Goal: Transaction & Acquisition: Purchase product/service

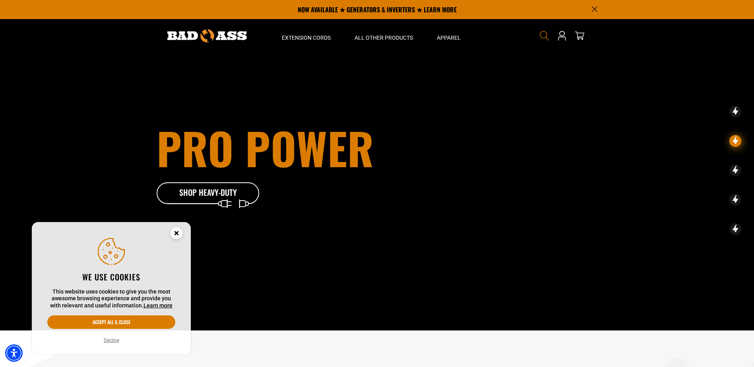
click at [542, 31] on icon "Search" at bounding box center [545, 36] width 10 height 10
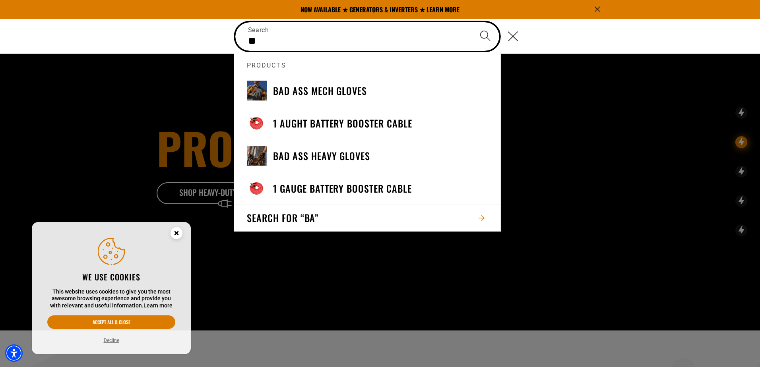
type input "*"
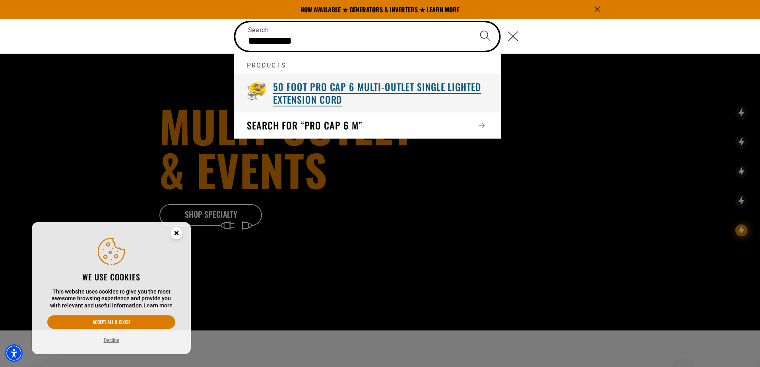
type input "**********"
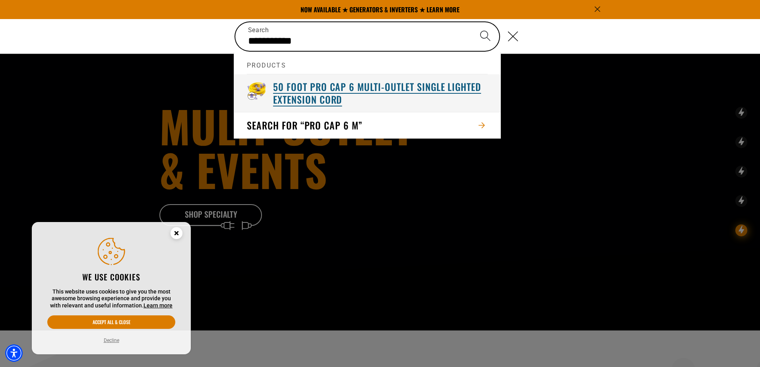
click at [350, 89] on h3 "50 Foot Pro Cap 6 Multi-Outlet Single Lighted Extension Cord" at bounding box center [380, 93] width 215 height 25
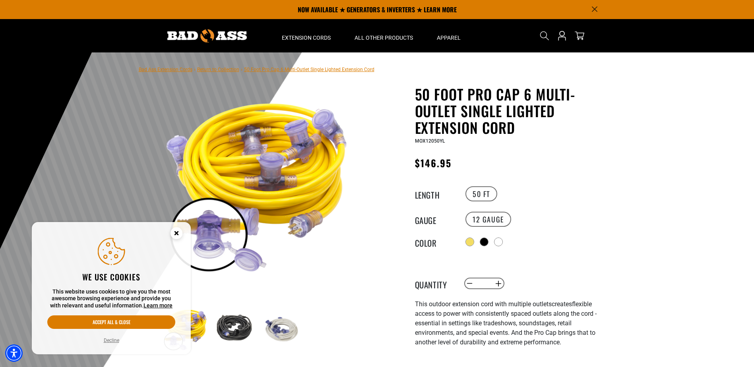
click at [177, 231] on circle "Close this option" at bounding box center [177, 233] width 12 height 12
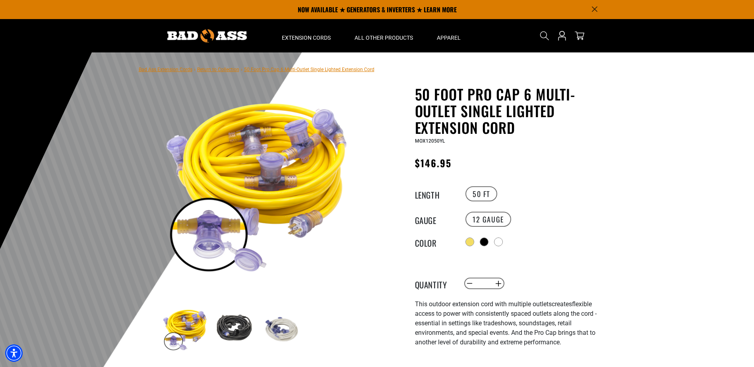
click at [322, 183] on img at bounding box center [258, 183] width 192 height 192
click at [323, 182] on img at bounding box center [258, 183] width 192 height 192
click at [328, 174] on img at bounding box center [258, 183] width 192 height 192
click at [503, 239] on div at bounding box center [499, 243] width 8 height 8
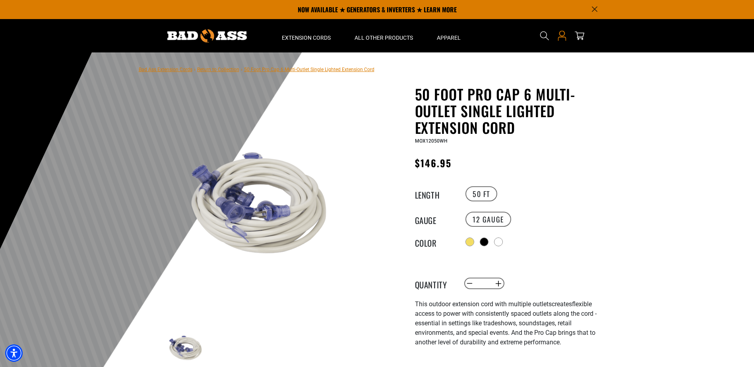
click at [561, 35] on icon "Open this option" at bounding box center [562, 36] width 10 height 10
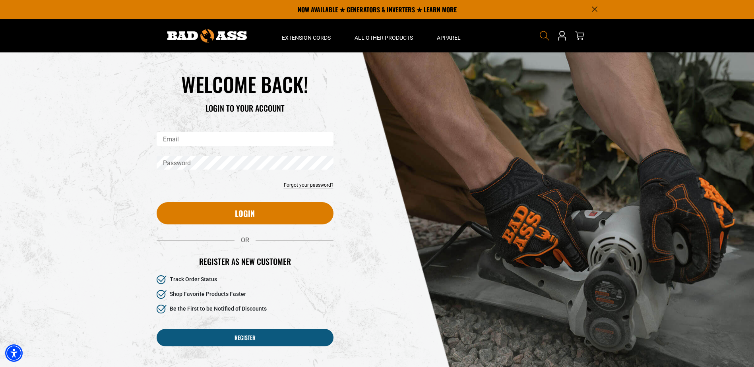
click at [542, 34] on icon "Search" at bounding box center [545, 36] width 10 height 10
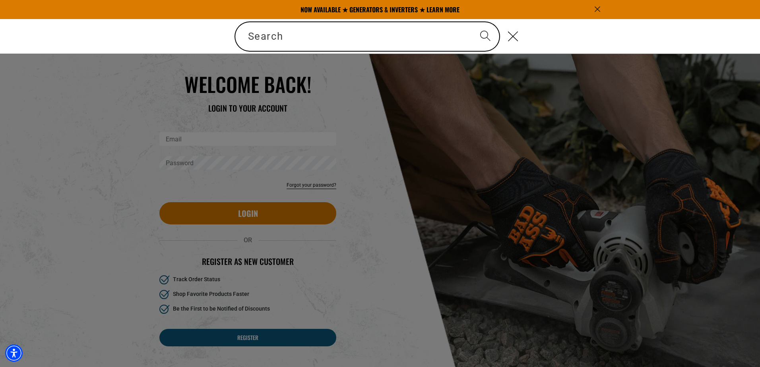
click at [228, 37] on div "Search" at bounding box center [228, 37] width 0 height 0
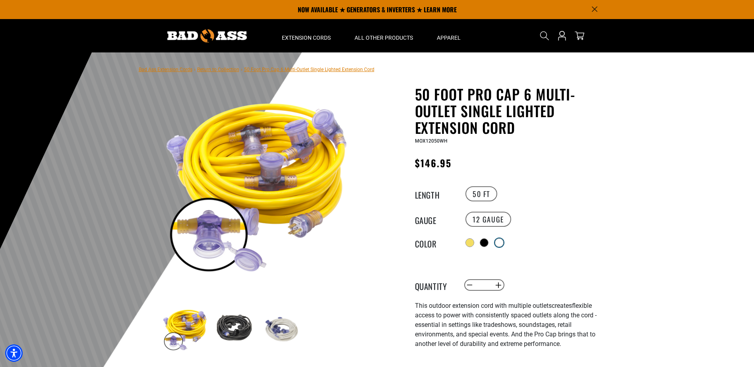
click at [499, 239] on div at bounding box center [499, 243] width 8 height 8
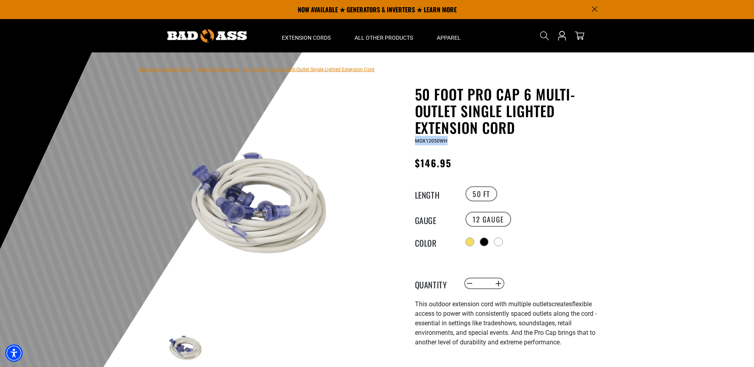
drag, startPoint x: 452, startPoint y: 141, endPoint x: 412, endPoint y: 140, distance: 40.6
click at [412, 140] on div "50 Foot Pro Cap 6 Multi-Outlet Single Lighted Extension Cord 50 Foot Pro Cap 6 …" at bounding box center [496, 302] width 227 height 433
copy span "MOX12050WH"
